Goal: Information Seeking & Learning: Learn about a topic

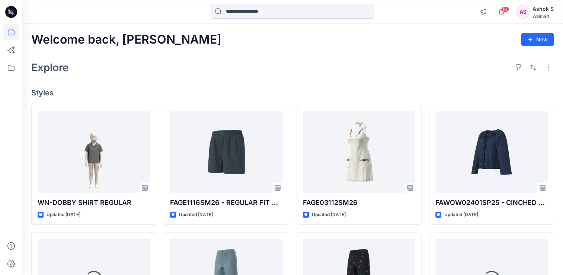
click at [259, 11] on input at bounding box center [293, 11] width 164 height 15
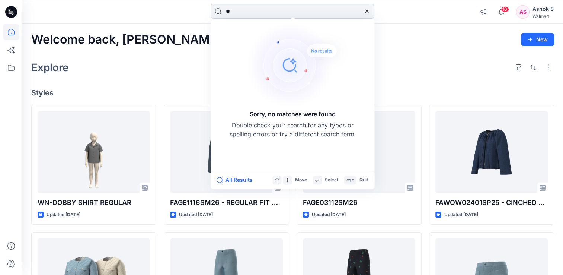
type input "*"
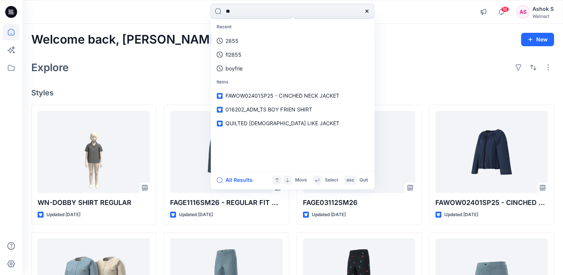
type input "*"
paste input "**********"
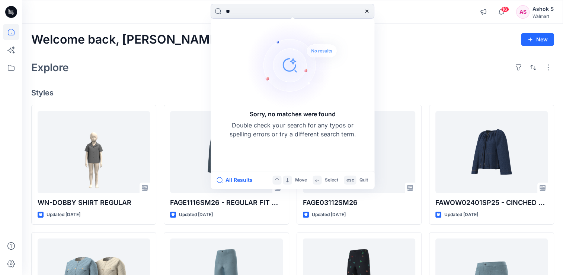
type input "*"
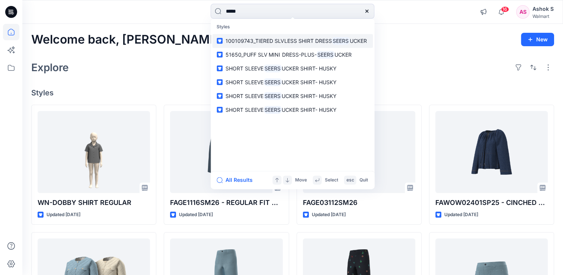
type input "*****"
click at [264, 40] on span "100109743_TIERED SLVLESS SHIRT DRESS" at bounding box center [279, 41] width 106 height 6
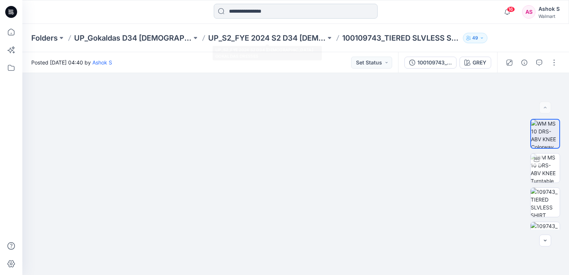
click at [270, 13] on input at bounding box center [296, 11] width 164 height 15
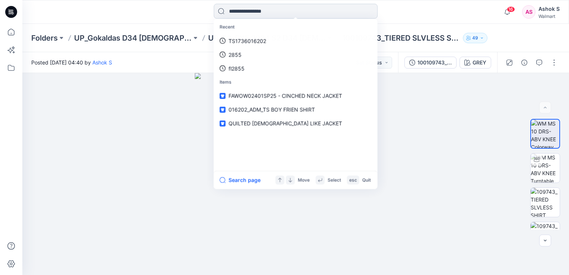
paste input "**********"
type input "**********"
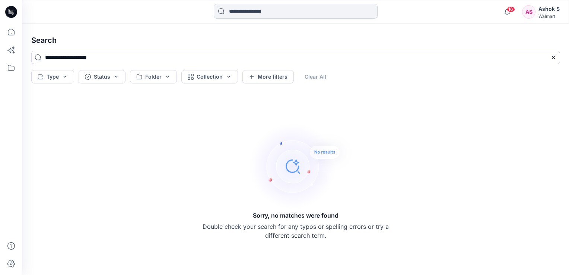
click at [279, 13] on input at bounding box center [296, 11] width 164 height 15
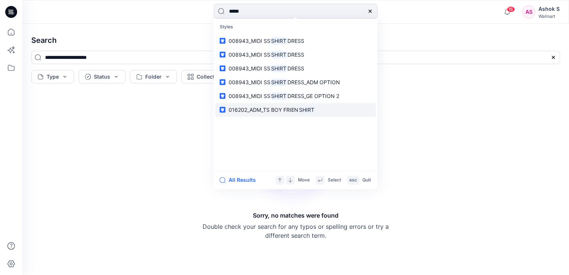
type input "*****"
click at [292, 109] on span "016202_ADM_TS BOY FRIEN" at bounding box center [264, 109] width 70 height 6
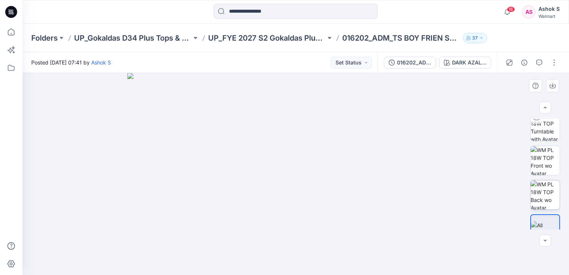
scroll to position [56, 0]
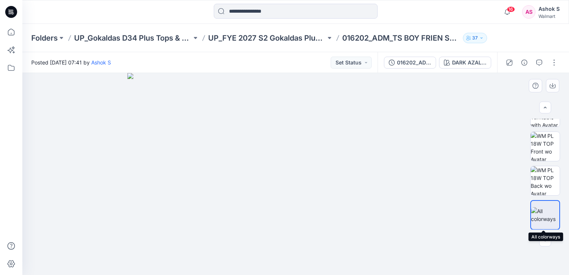
click at [543, 216] on img at bounding box center [545, 215] width 28 height 16
click at [316, 159] on img at bounding box center [295, 174] width 336 height 202
click at [546, 242] on icon "button" at bounding box center [545, 240] width 6 height 6
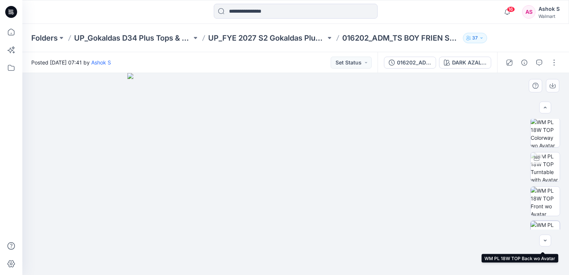
scroll to position [0, 0]
click at [317, 167] on img at bounding box center [295, 174] width 336 height 202
click at [508, 173] on div at bounding box center [295, 174] width 546 height 202
click at [545, 240] on icon "button" at bounding box center [545, 240] width 6 height 6
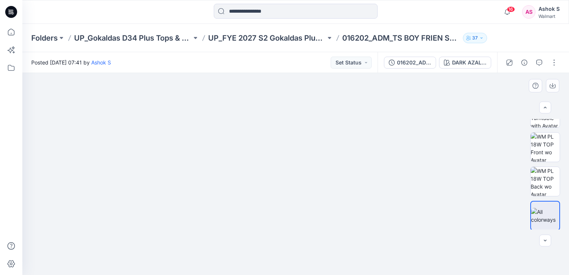
scroll to position [56, 0]
click at [551, 212] on img at bounding box center [545, 215] width 28 height 16
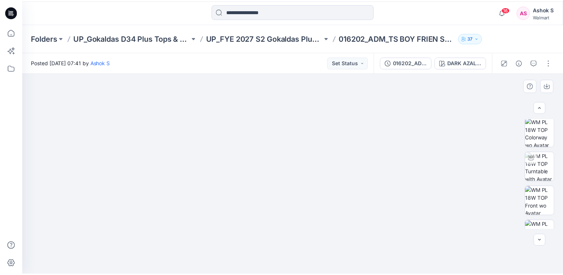
scroll to position [0, 0]
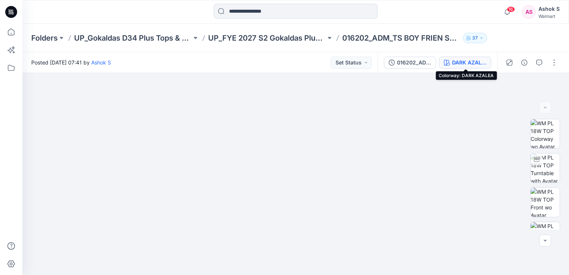
click at [469, 63] on div "DARK AZALEA" at bounding box center [469, 62] width 34 height 8
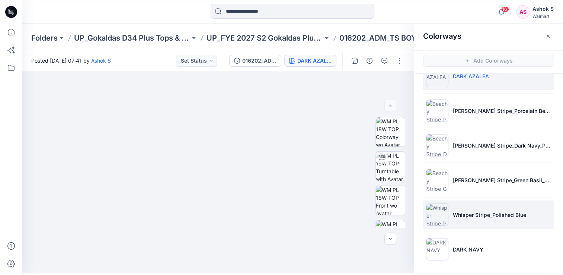
scroll to position [20, 0]
click at [488, 215] on p "Whisper Stripe_Polished Blue" at bounding box center [489, 214] width 73 height 8
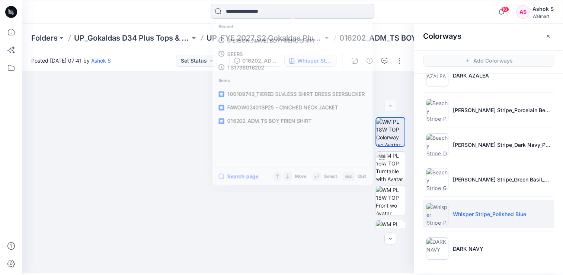
click at [292, 14] on input at bounding box center [293, 11] width 164 height 15
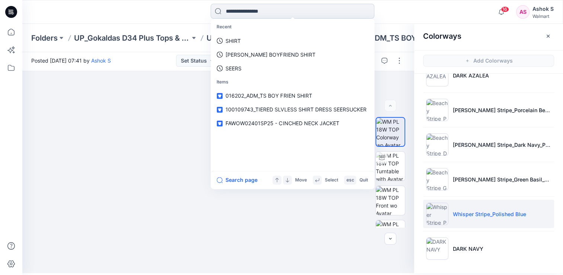
click at [293, 15] on input at bounding box center [293, 11] width 164 height 15
type input "**"
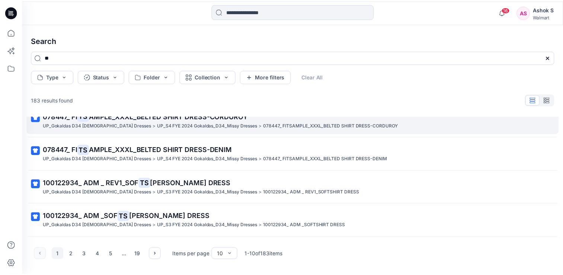
scroll to position [74, 0]
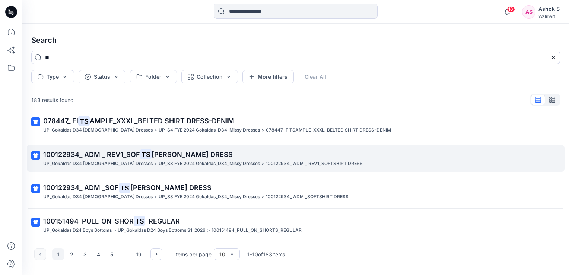
click at [266, 160] on p "100122934_ ADM _ REV1_SOFTSHIRT DRESS" at bounding box center [314, 164] width 97 height 8
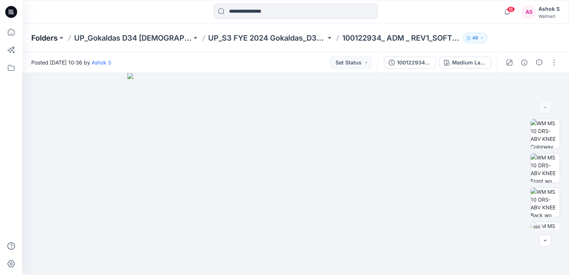
click at [48, 35] on p "Folders" at bounding box center [44, 38] width 26 height 10
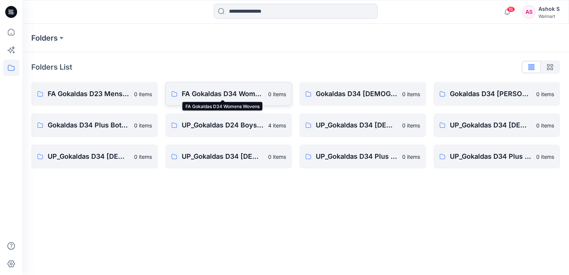
click at [233, 94] on p "FA Gokaldas D34 Womens Wovens" at bounding box center [223, 94] width 82 height 10
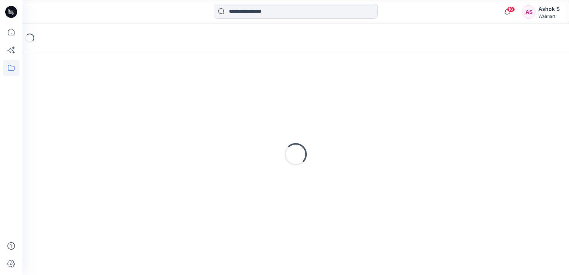
click at [233, 94] on div "Loading..." at bounding box center [295, 154] width 529 height 186
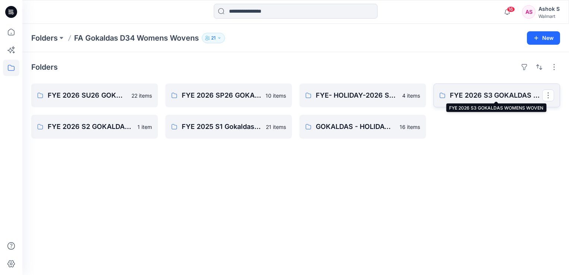
click at [462, 93] on p "FYE 2026 S3 GOKALDAS WOMENS WOVEN" at bounding box center [496, 95] width 92 height 10
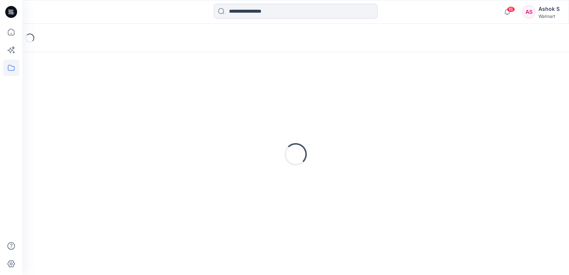
click at [462, 93] on div "Loading..." at bounding box center [295, 154] width 529 height 186
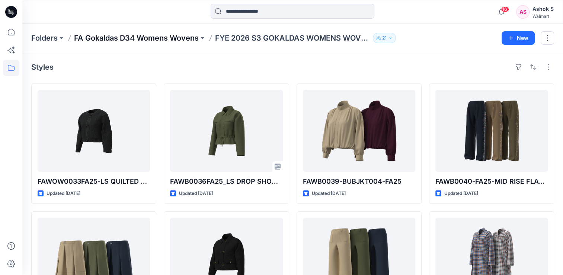
click at [185, 40] on p "FA Gokaldas D34 Womens Wovens" at bounding box center [136, 38] width 125 height 10
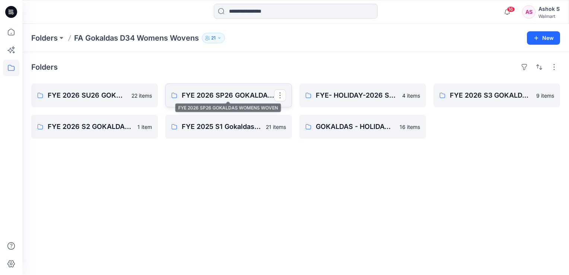
click at [227, 99] on p "FYE 2026 SP26 GOKALDAS WOMENS WOVEN" at bounding box center [228, 95] width 92 height 10
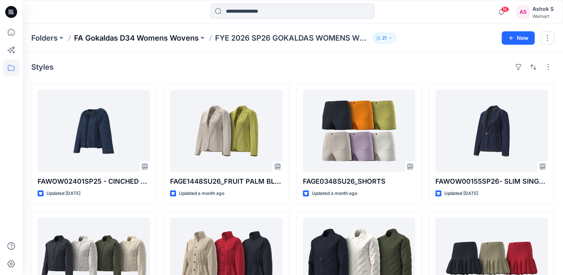
click at [170, 36] on p "FA Gokaldas D34 Womens Wovens" at bounding box center [136, 38] width 125 height 10
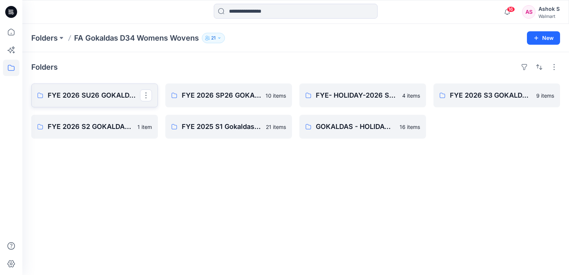
click at [88, 92] on p "FYE 2026 SU26 GOKALDAS WOMENS WOVEN" at bounding box center [94, 95] width 92 height 10
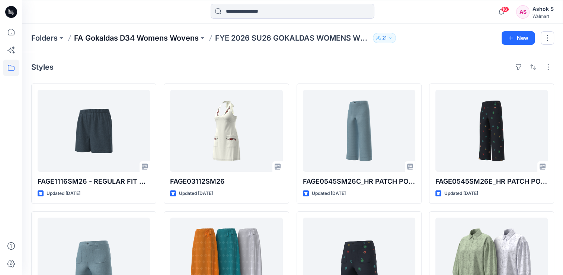
click at [101, 35] on p "FA Gokaldas D34 Womens Wovens" at bounding box center [136, 38] width 125 height 10
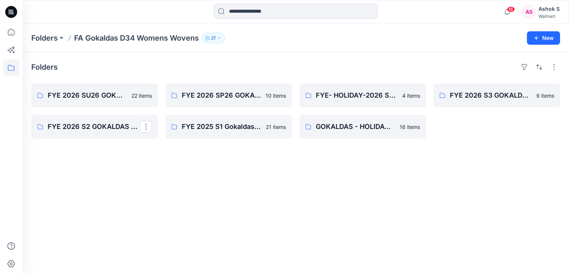
click at [89, 138] on div "Folders FYE 2026 SU26 GOKALDAS WOMENS WOVEN 22 items FYE 2026 S2 GOKALDAS WOMEN…" at bounding box center [295, 163] width 546 height 223
click at [101, 125] on p "FYE 2026 S2 GOKALDAS WOMENS WOVEN" at bounding box center [94, 126] width 92 height 10
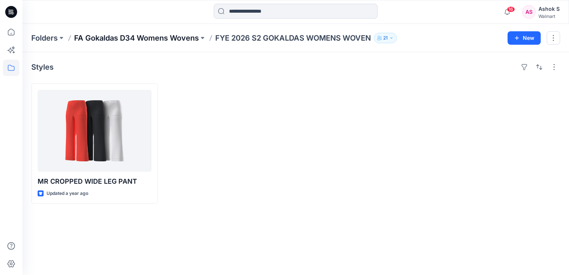
click at [124, 36] on p "FA Gokaldas D34 Womens Wovens" at bounding box center [136, 38] width 125 height 10
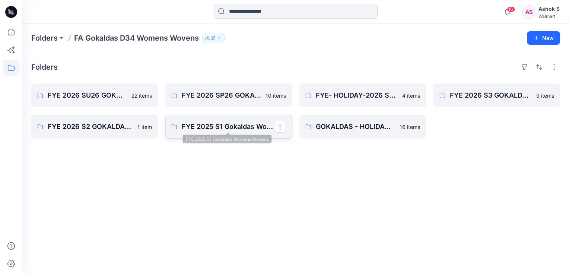
click at [249, 123] on p "FYE 2025 S1 Gokaldas Womens Wovens" at bounding box center [228, 126] width 92 height 10
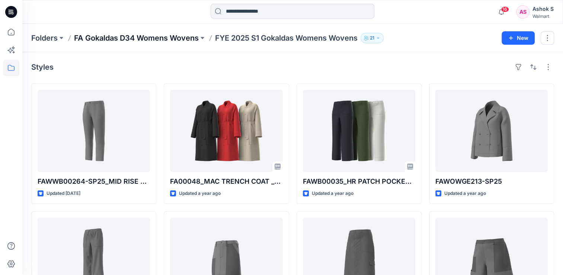
click at [136, 38] on p "FA Gokaldas D34 Womens Wovens" at bounding box center [136, 38] width 125 height 10
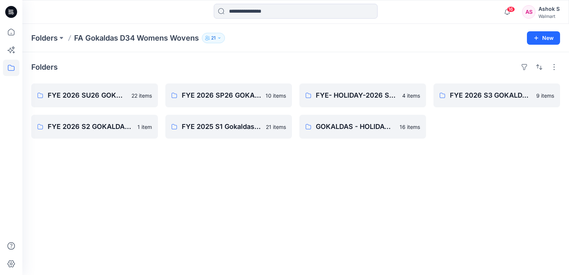
click at [103, 38] on p "FA Gokaldas D34 Womens Wovens" at bounding box center [136, 38] width 125 height 10
click at [51, 35] on p "Folders" at bounding box center [44, 38] width 26 height 10
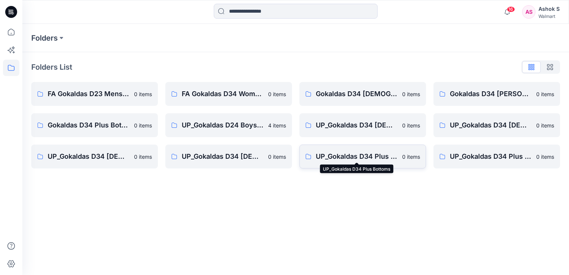
click at [359, 153] on p "UP_Gokaldas D34 Plus Bottoms" at bounding box center [357, 156] width 82 height 10
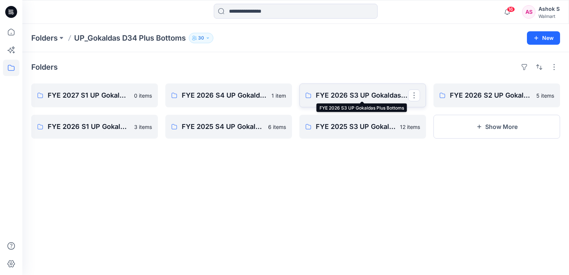
click at [359, 96] on p "FYE 2026 S3 UP Gokaldas Plus Bottoms" at bounding box center [362, 95] width 92 height 10
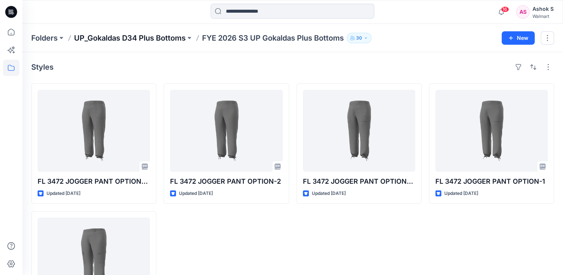
click at [125, 36] on p "UP_Gokaldas D34 Plus Bottoms" at bounding box center [130, 38] width 112 height 10
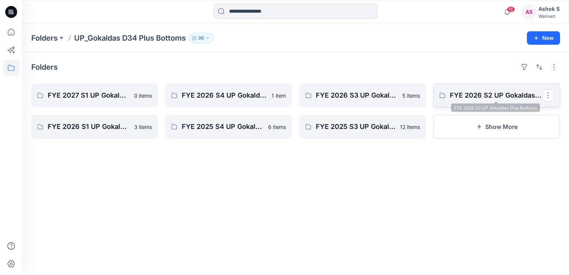
click at [469, 95] on p "FYE 2026 S2 UP Gokaldas Plus Bottoms" at bounding box center [496, 95] width 92 height 10
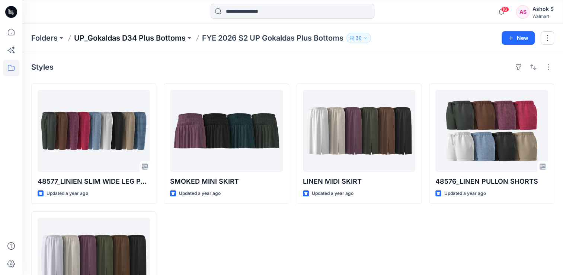
click at [171, 37] on p "UP_Gokaldas D34 Plus Bottoms" at bounding box center [130, 38] width 112 height 10
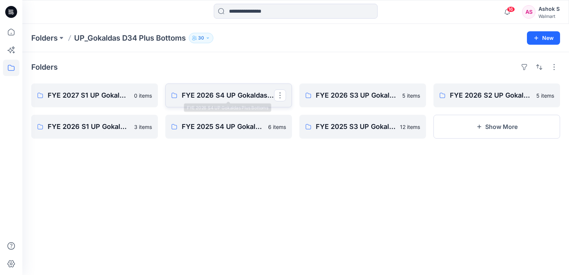
click at [231, 95] on p "FYE 2026 S4 UP Gokaldas Plus Bottoms" at bounding box center [228, 95] width 92 height 10
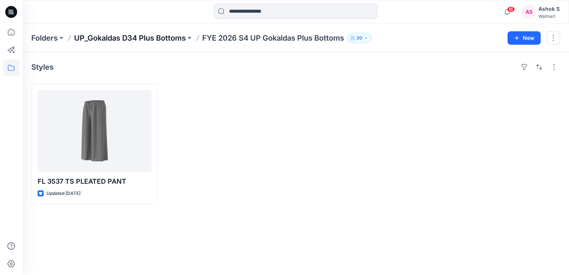
click at [175, 38] on p "UP_Gokaldas D34 Plus Bottoms" at bounding box center [130, 38] width 112 height 10
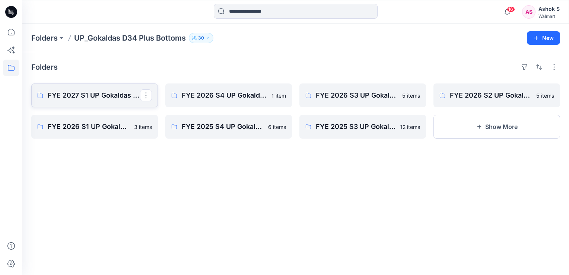
click at [105, 100] on p "FYE 2027 S1 UP Gokaldas Plus Bottoms" at bounding box center [94, 95] width 92 height 10
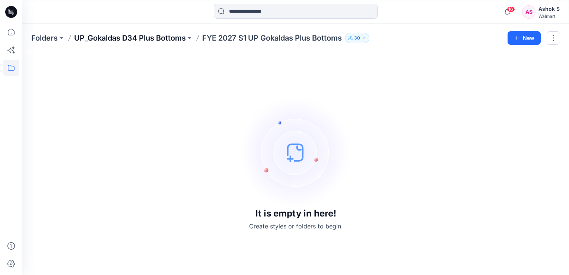
click at [156, 37] on p "UP_Gokaldas D34 Plus Bottoms" at bounding box center [130, 38] width 112 height 10
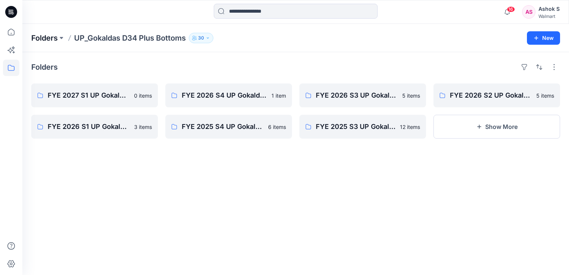
click at [48, 36] on p "Folders" at bounding box center [44, 38] width 26 height 10
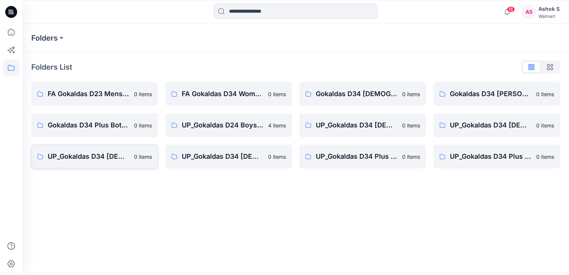
click at [119, 160] on p "UP_Gokaldas D34 [DEMOGRAPHIC_DATA] Outerwear" at bounding box center [89, 156] width 82 height 10
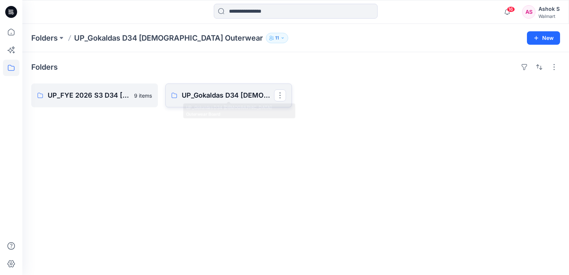
click at [234, 96] on p "UP_Gokaldas D34 [DEMOGRAPHIC_DATA] Outerwear Board" at bounding box center [228, 95] width 92 height 10
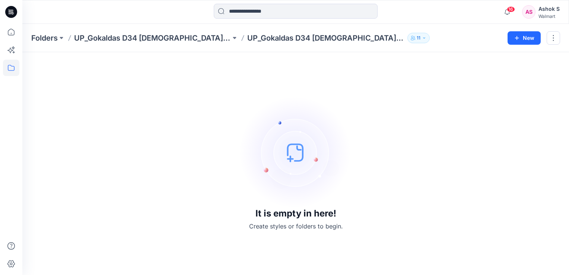
click at [110, 44] on div "Folders UP_Gokaldas D34 [DEMOGRAPHIC_DATA] Outerwear UP_Gokaldas D34 [DEMOGRAPH…" at bounding box center [295, 38] width 546 height 28
click at [121, 39] on p "UP_Gokaldas D34 [DEMOGRAPHIC_DATA] Outerwear" at bounding box center [152, 38] width 157 height 10
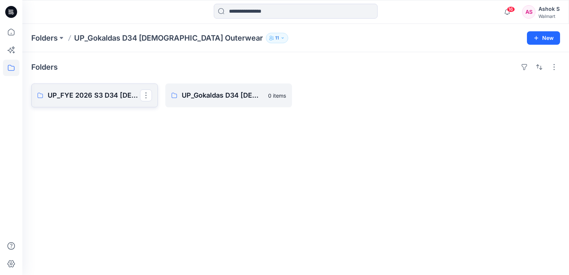
click at [105, 93] on p "UP_FYE 2026 S3 D34 [DEMOGRAPHIC_DATA] Outerwear Time & Tru" at bounding box center [94, 95] width 92 height 10
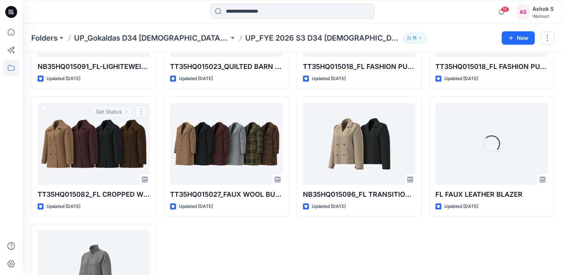
scroll to position [37, 0]
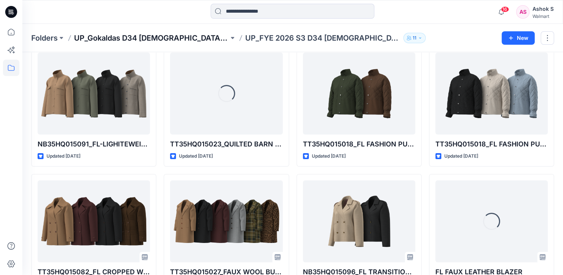
click at [160, 36] on p "UP_Gokaldas D34 [DEMOGRAPHIC_DATA] Outerwear" at bounding box center [151, 38] width 155 height 10
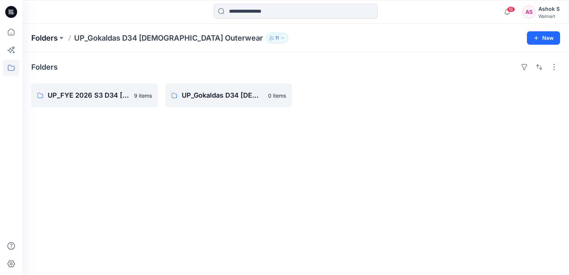
click at [54, 36] on p "Folders" at bounding box center [44, 38] width 26 height 10
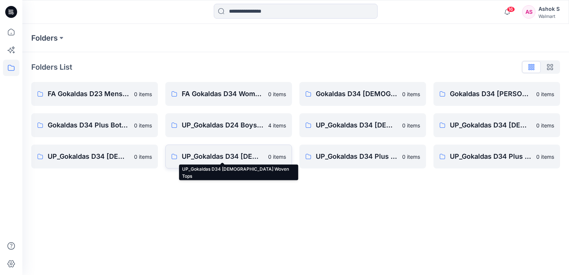
click at [237, 160] on p "UP_Gokaldas D34 [DEMOGRAPHIC_DATA] Woven Tops" at bounding box center [223, 156] width 82 height 10
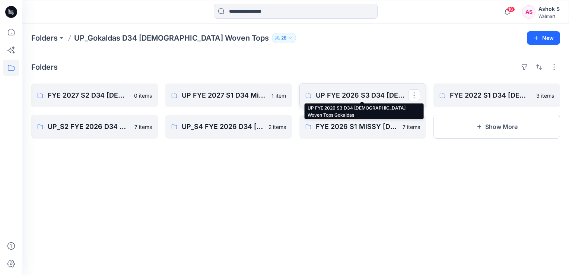
click at [355, 90] on p "UP FYE 2026 S3 D34 [DEMOGRAPHIC_DATA] Woven Tops Gokaldas" at bounding box center [362, 95] width 92 height 10
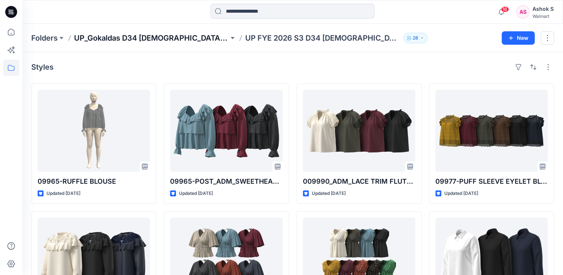
click at [132, 41] on p "UP_Gokaldas D34 [DEMOGRAPHIC_DATA] Woven Tops" at bounding box center [151, 38] width 155 height 10
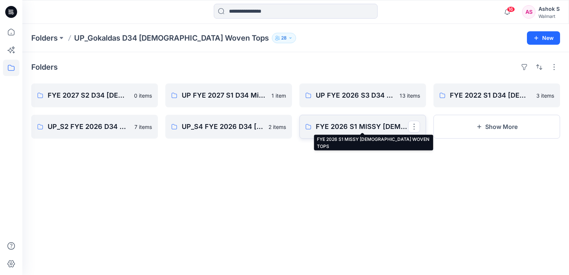
click at [370, 125] on p "FYE 2026 S1 MISSY [DEMOGRAPHIC_DATA] WOVEN TOPS" at bounding box center [362, 126] width 92 height 10
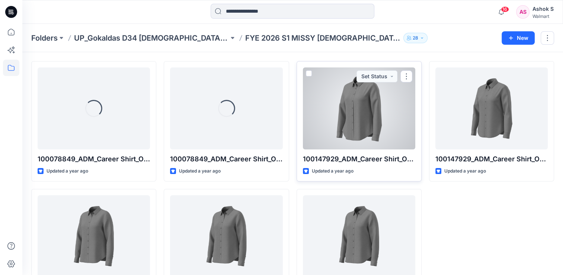
scroll to position [37, 0]
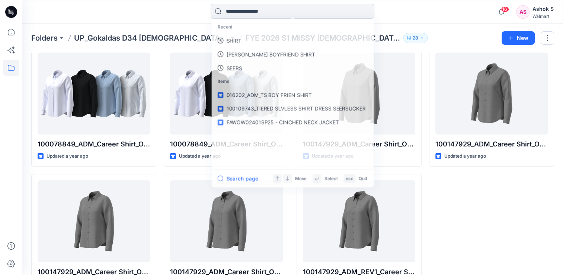
click at [271, 9] on input at bounding box center [293, 11] width 164 height 15
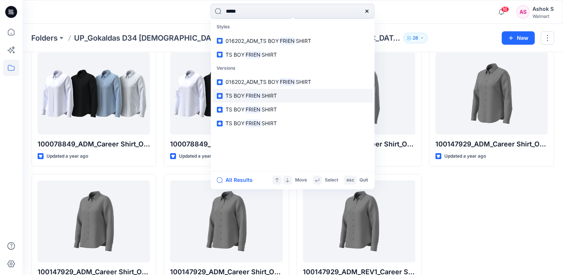
type input "*****"
click at [265, 95] on span "SHIRT" at bounding box center [269, 96] width 15 height 6
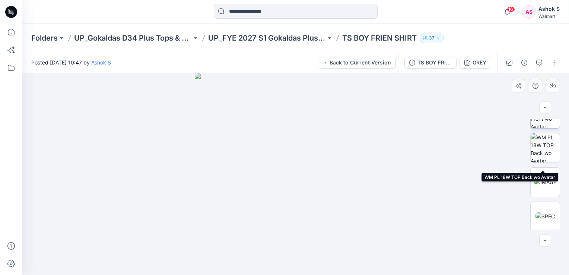
scroll to position [90, 0]
click at [550, 181] on img at bounding box center [545, 180] width 22 height 8
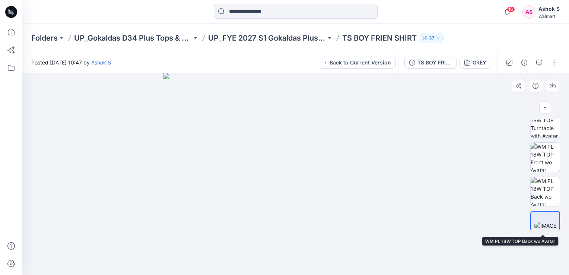
scroll to position [0, 0]
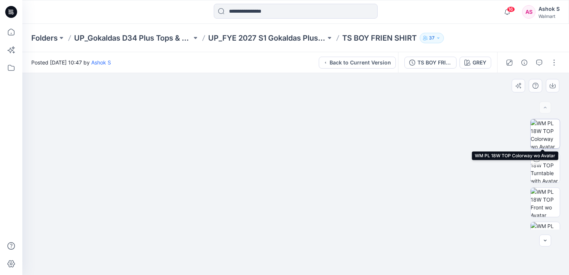
click at [546, 134] on img at bounding box center [544, 133] width 29 height 29
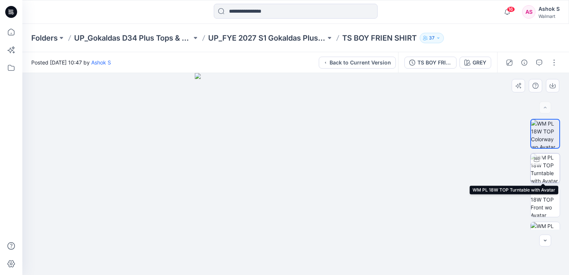
click at [544, 166] on img at bounding box center [544, 167] width 29 height 29
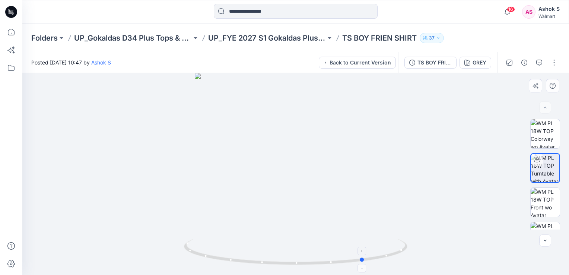
drag, startPoint x: 330, startPoint y: 264, endPoint x: 368, endPoint y: 260, distance: 38.6
click at [368, 260] on icon at bounding box center [296, 253] width 225 height 28
drag, startPoint x: 363, startPoint y: 260, endPoint x: 405, endPoint y: 256, distance: 43.0
click at [405, 256] on icon at bounding box center [296, 253] width 225 height 28
